Goal: Find specific page/section

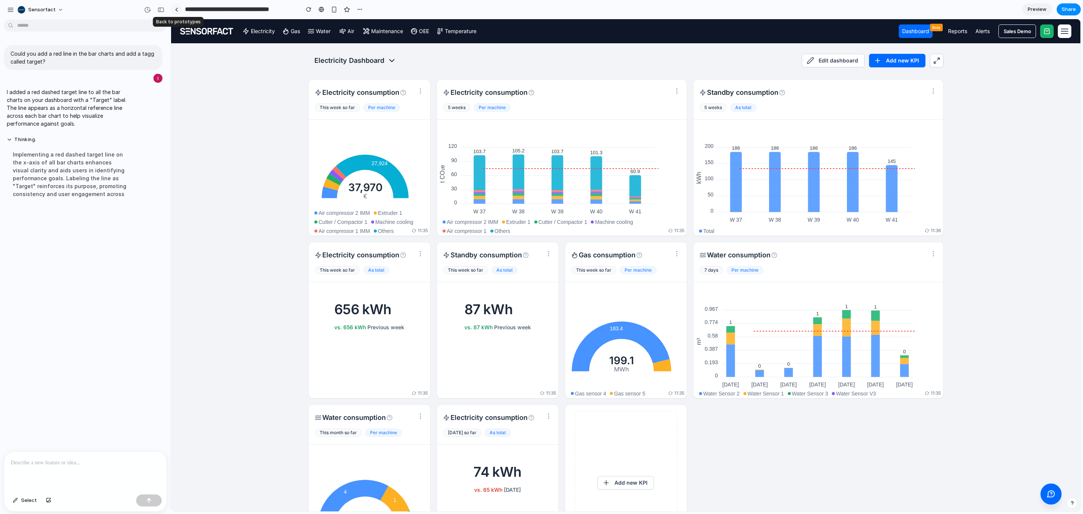
click at [175, 9] on div at bounding box center [176, 10] width 3 height 4
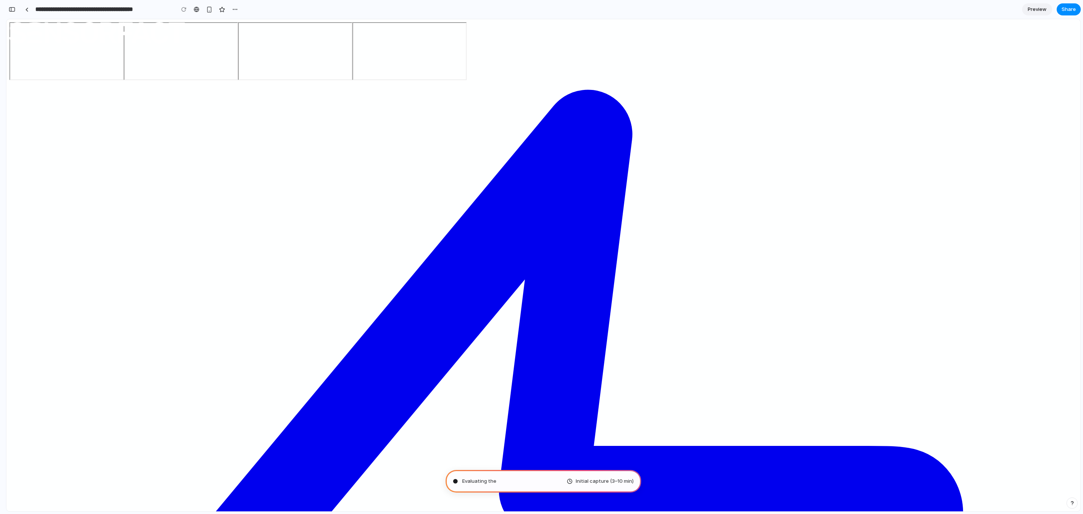
scroll to position [0, 7]
type input "**********"
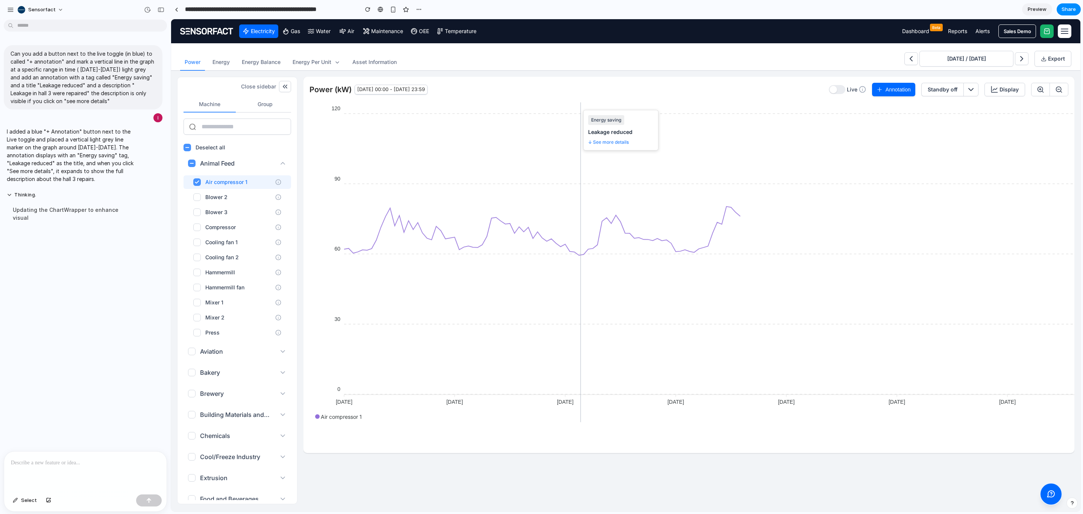
scroll to position [0, 0]
